Goal: Check status

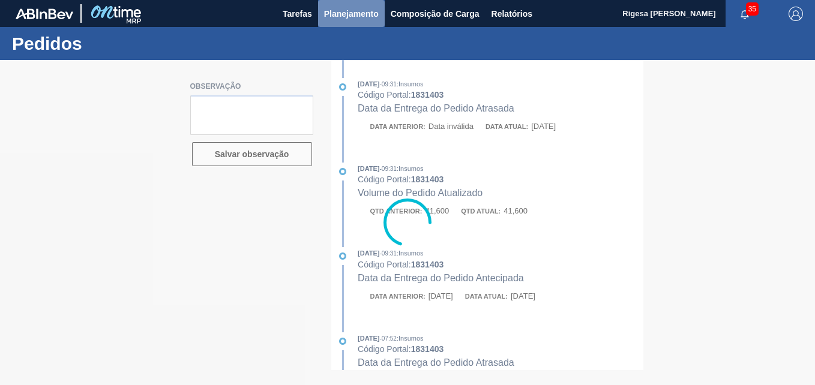
click at [355, 15] on span "Planejamento" at bounding box center [351, 14] width 55 height 14
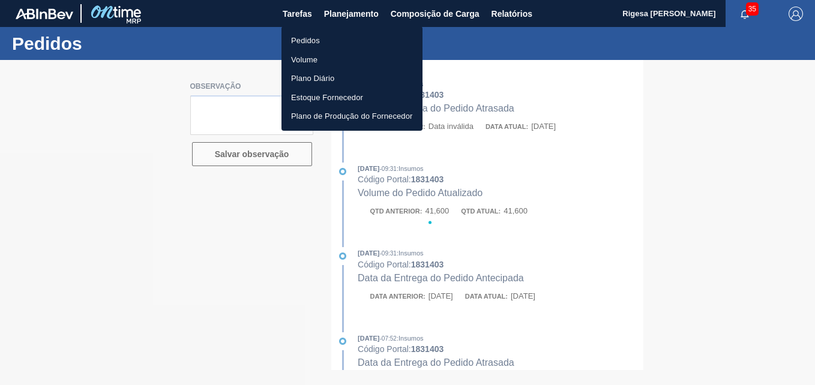
click at [326, 35] on li "Pedidos" at bounding box center [351, 40] width 141 height 19
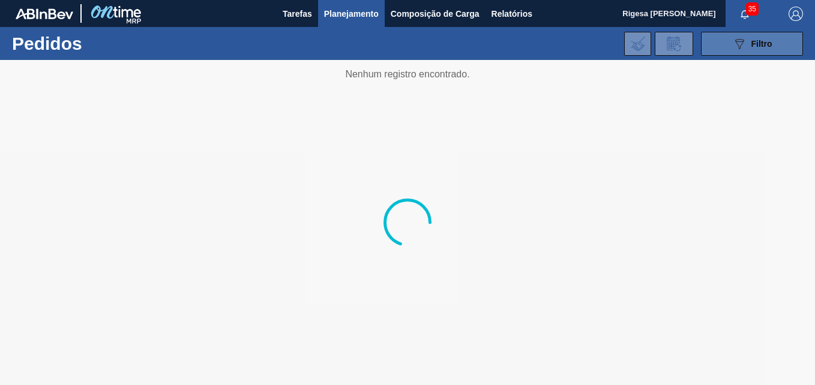
click at [745, 43] on icon "089F7B8B-B2A5-4AFE-B5C0-19BA573D28AC" at bounding box center [739, 44] width 14 height 14
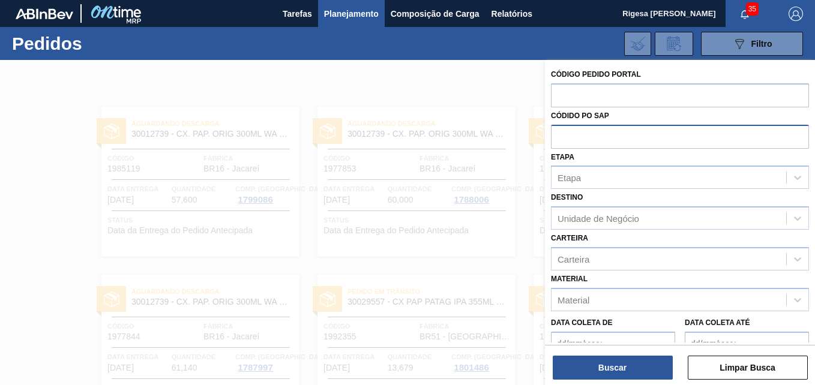
click at [603, 138] on input "text" at bounding box center [680, 136] width 258 height 23
click at [598, 136] on input "text" at bounding box center [680, 136] width 258 height 23
paste input "5800331070"
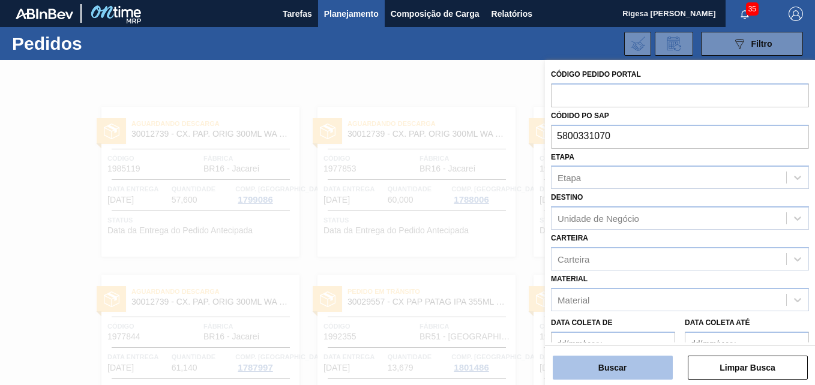
type input "5800331070"
click at [607, 373] on button "Buscar" at bounding box center [613, 368] width 120 height 24
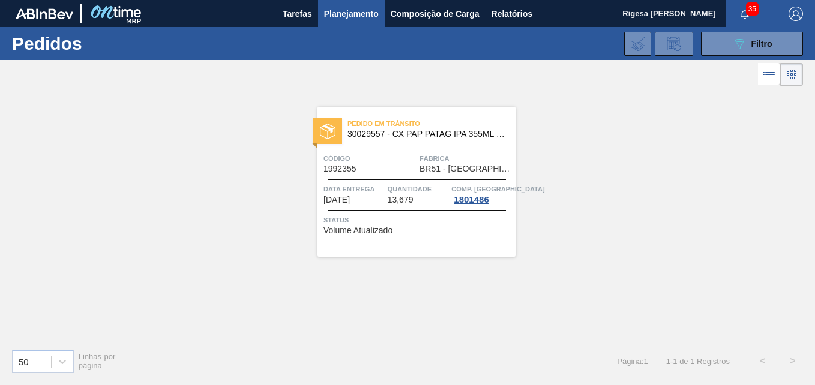
click at [425, 133] on span "30029557 - CX PAP PATAG IPA 355ML C12 NIV24" at bounding box center [426, 134] width 158 height 9
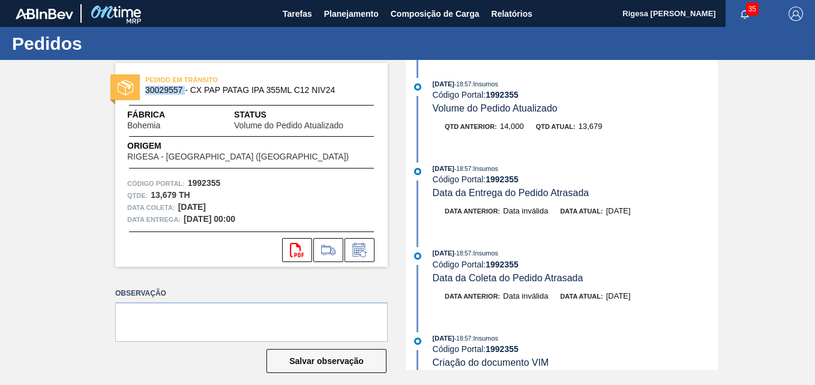
drag, startPoint x: 184, startPoint y: 90, endPoint x: 145, endPoint y: 93, distance: 39.1
click at [145, 93] on span "30029557 - CX PAP PATAG IPA 355ML C12 NIV24" at bounding box center [254, 90] width 218 height 9
copy span "30029557"
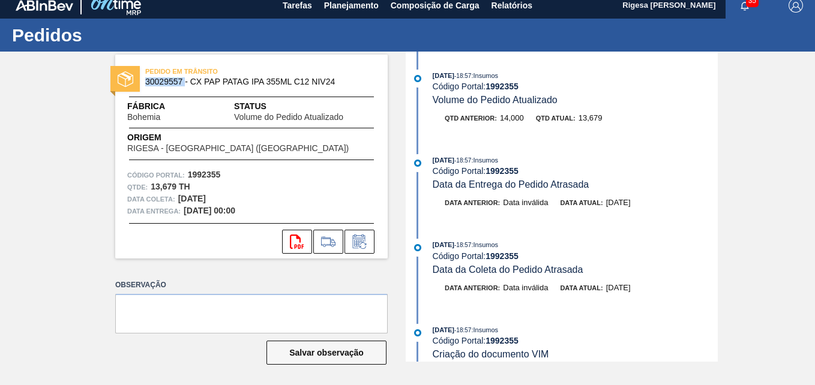
scroll to position [11, 0]
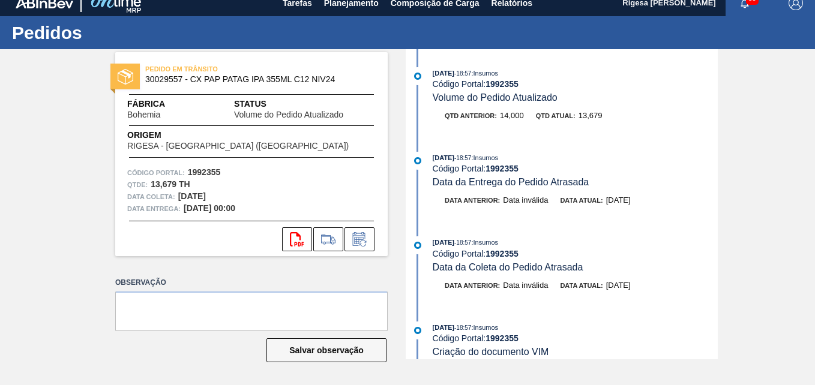
click at [212, 266] on div "PEDIDO [PERSON_NAME] 30029557 - CX PAP PATAG IPA 355ML C12 NIV24 Fábrica Bohemi…" at bounding box center [242, 204] width 290 height 310
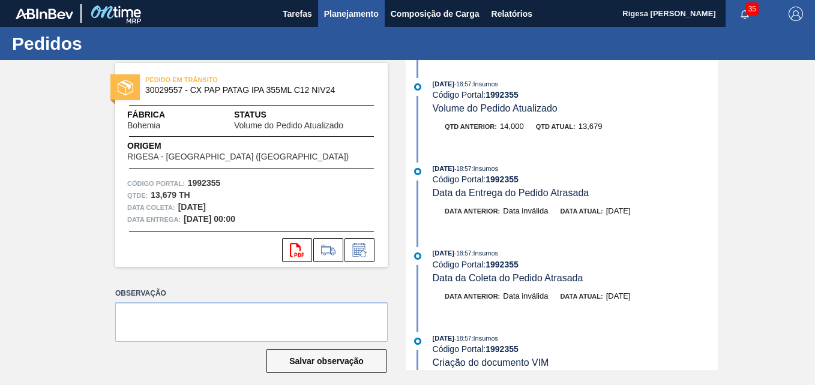
click at [352, 16] on span "Planejamento" at bounding box center [351, 14] width 55 height 14
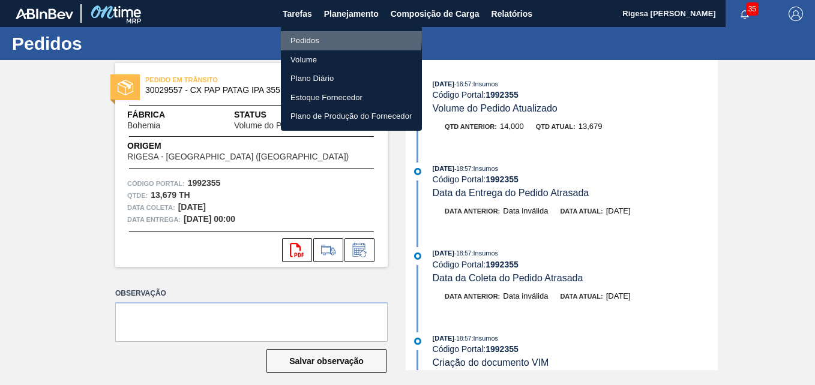
click at [318, 37] on li "Pedidos" at bounding box center [351, 40] width 141 height 19
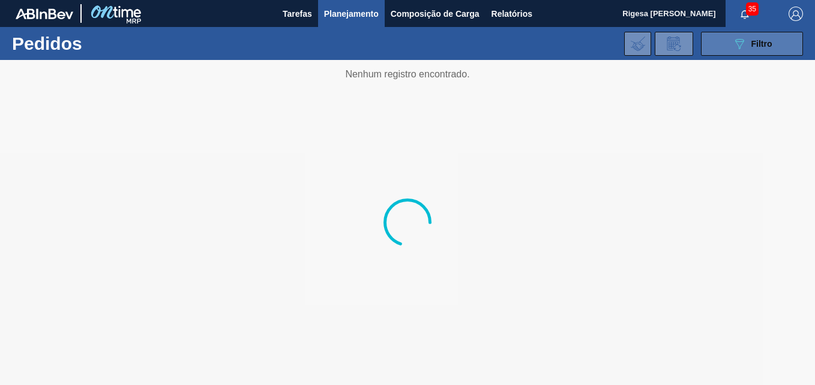
click at [744, 41] on icon "089F7B8B-B2A5-4AFE-B5C0-19BA573D28AC" at bounding box center [739, 44] width 14 height 14
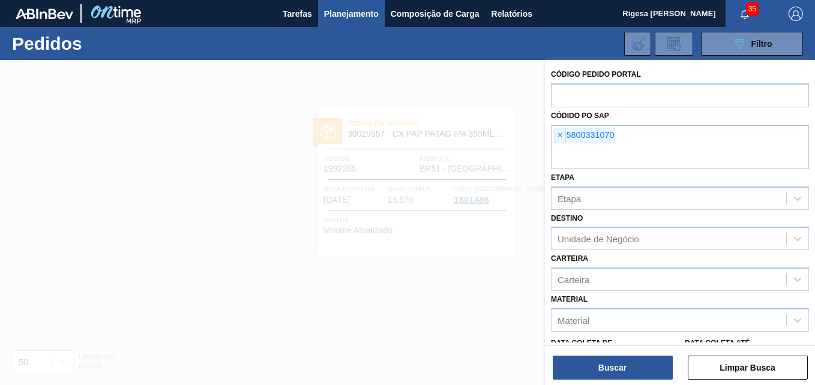
click at [627, 137] on div "× 5800331070" at bounding box center [680, 147] width 258 height 44
paste input "5800335143"
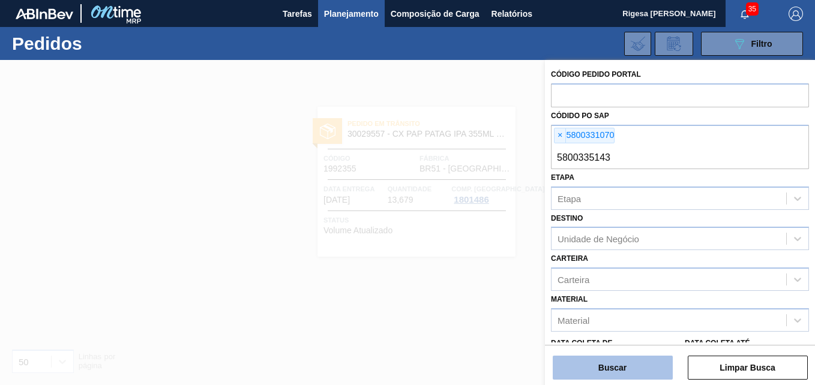
type input "5800335143"
click at [588, 369] on button "Buscar" at bounding box center [613, 368] width 120 height 24
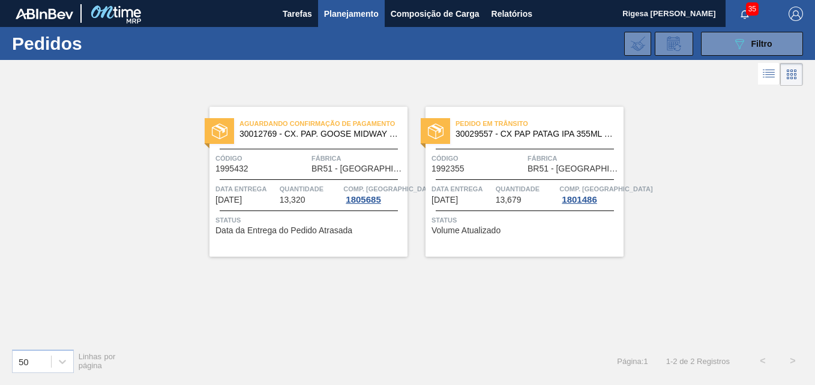
click at [493, 141] on div "Pedido [PERSON_NAME] 30029557 - CX PAP PATAG IPA 355ML C12 NIV24" at bounding box center [524, 129] width 198 height 27
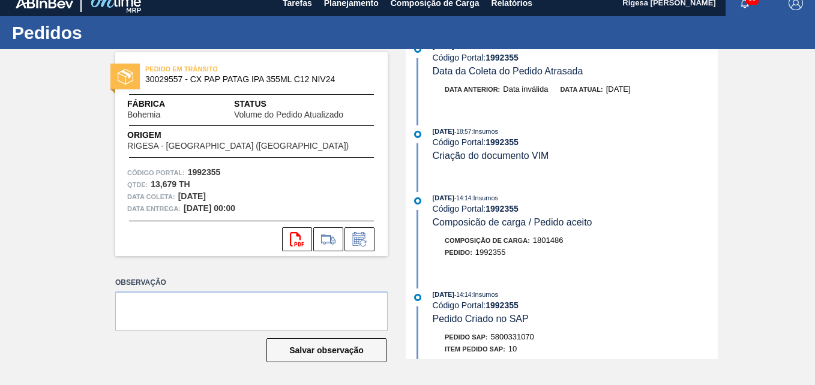
scroll to position [240, 0]
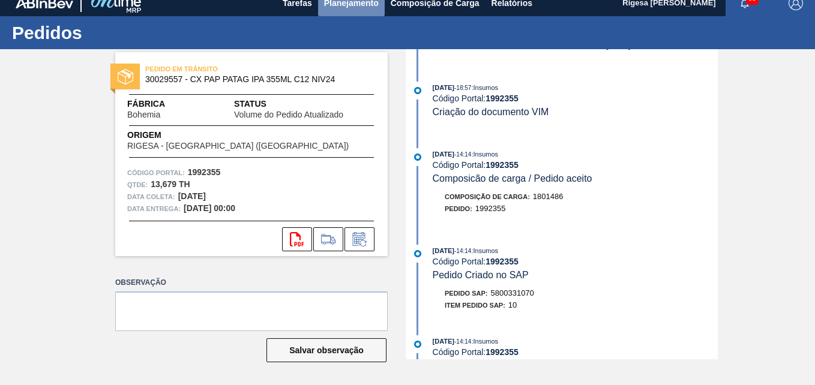
click at [346, 4] on span "Planejamento" at bounding box center [351, 3] width 55 height 14
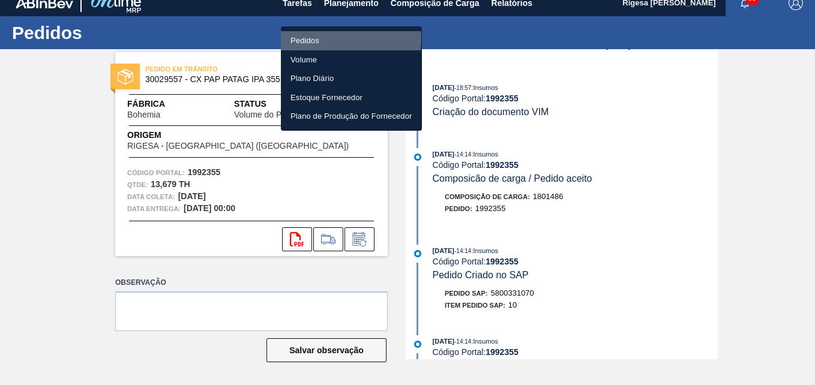
click at [311, 39] on li "Pedidos" at bounding box center [351, 40] width 141 height 19
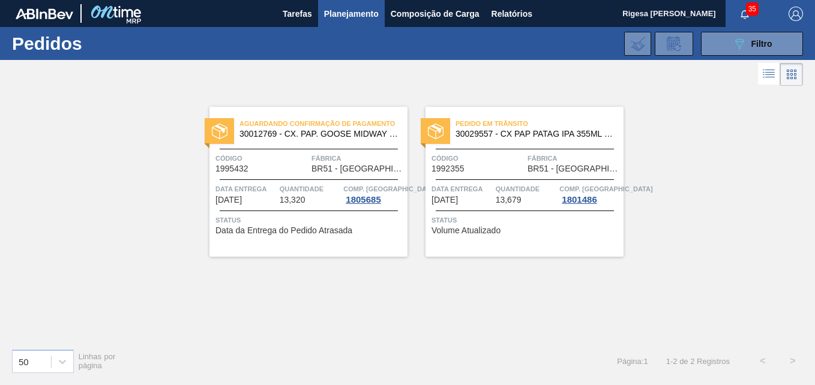
click at [269, 128] on span "Aguardando Confirmação de Pagamento" at bounding box center [323, 124] width 168 height 12
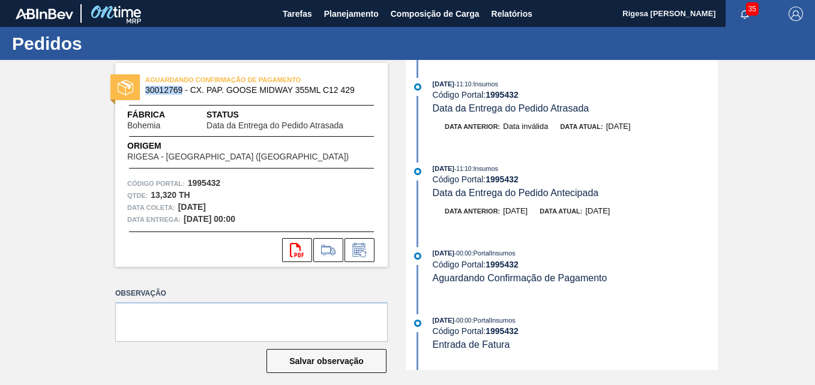
drag, startPoint x: 182, startPoint y: 89, endPoint x: 145, endPoint y: 89, distance: 37.8
click at [145, 89] on span "30012769 - CX. PAP. GOOSE MIDWAY 355ML C12 429" at bounding box center [254, 90] width 218 height 9
copy span "30012769"
click at [173, 89] on span "30012769 - CX. PAP. GOOSE MIDWAY 355ML C12 429" at bounding box center [254, 90] width 218 height 9
